Goal: Task Accomplishment & Management: Use online tool/utility

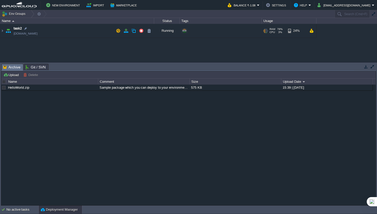
click at [96, 25] on td "task2 [DOMAIN_NAME]" at bounding box center [77, 31] width 154 height 14
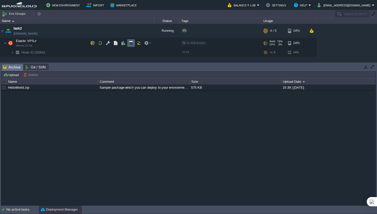
click at [133, 44] on button "button" at bounding box center [131, 43] width 5 height 5
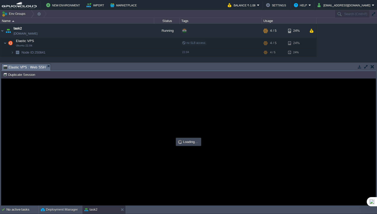
click at [366, 66] on button "button" at bounding box center [366, 66] width 5 height 5
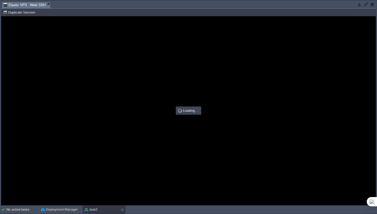
type input "#000000"
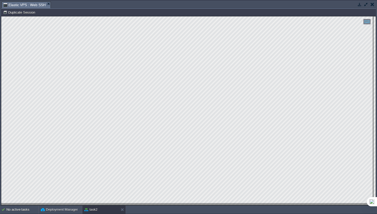
click at [28, 15] on td "Duplicate Session" at bounding box center [19, 12] width 35 height 6
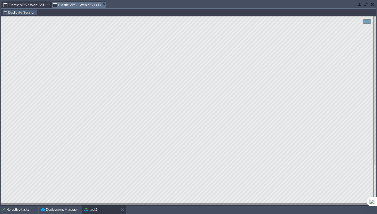
click at [30, 12] on button "Duplicate Session" at bounding box center [20, 12] width 34 height 5
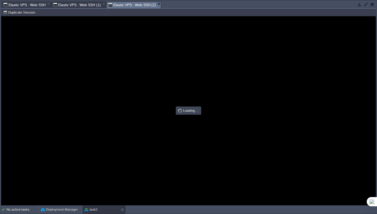
type input "#000000"
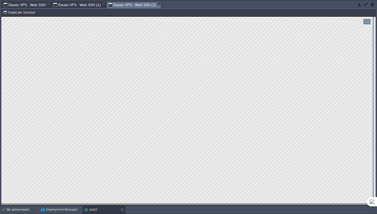
click at [86, 5] on span "Elastic VPS : Web SSH (1)" at bounding box center [77, 5] width 48 height 6
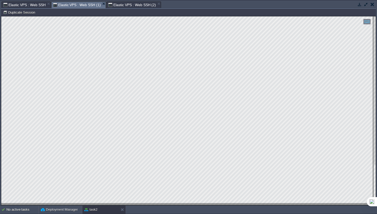
click at [138, 2] on span "Elastic VPS : Web SSH (2)" at bounding box center [132, 5] width 48 height 6
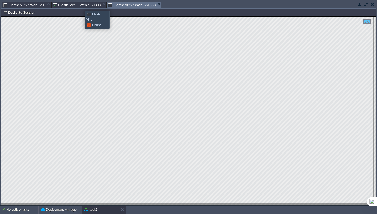
click at [81, 6] on span "Elastic VPS : Web SSH (1)" at bounding box center [77, 5] width 48 height 6
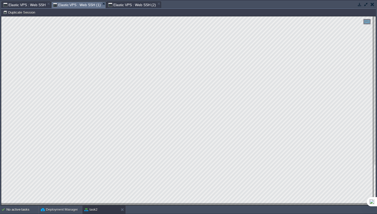
click at [26, 3] on span "Elastic VPS : Web SSH" at bounding box center [24, 5] width 42 height 6
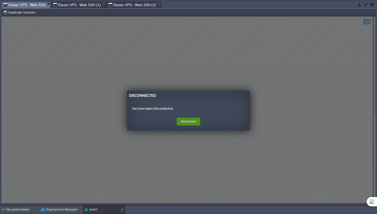
click at [187, 125] on button "Reconnect" at bounding box center [189, 122] width 24 height 8
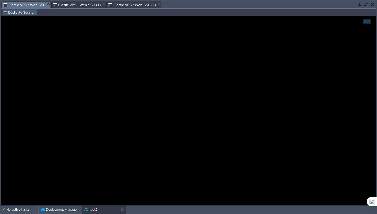
click at [30, 10] on button "Duplicate Session" at bounding box center [20, 12] width 34 height 5
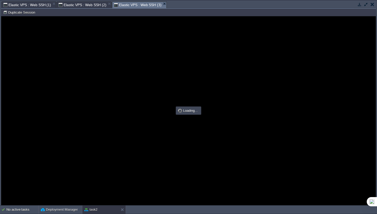
type input "#000000"
click at [78, 49] on div at bounding box center [188, 110] width 374 height 189
